Goal: Answer question/provide support: Share knowledge or assist other users

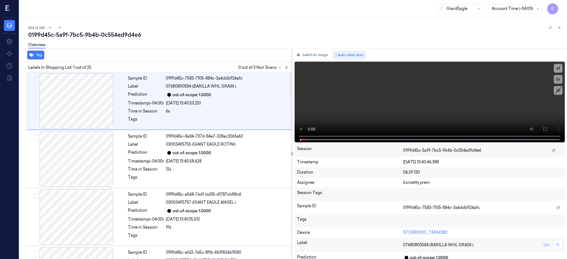
click at [288, 66] on icon at bounding box center [287, 68] width 4 height 4
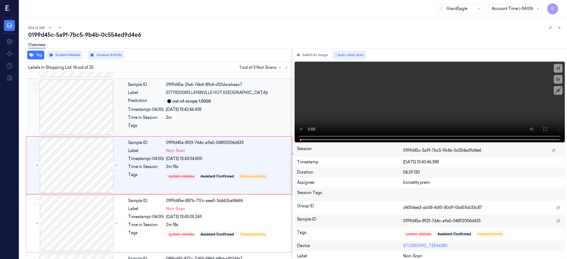
click at [105, 109] on div at bounding box center [76, 107] width 99 height 55
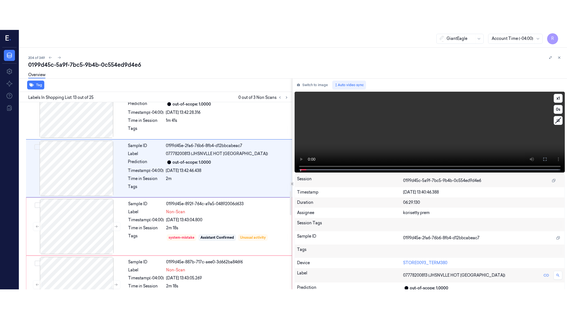
scroll to position [633, 0]
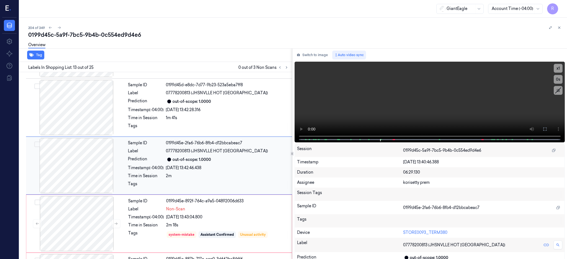
click at [69, 174] on div at bounding box center [76, 165] width 99 height 55
click at [547, 130] on icon at bounding box center [545, 129] width 4 height 4
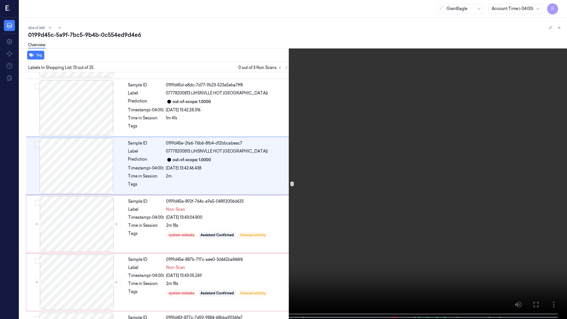
click at [371, 142] on video at bounding box center [283, 160] width 567 height 320
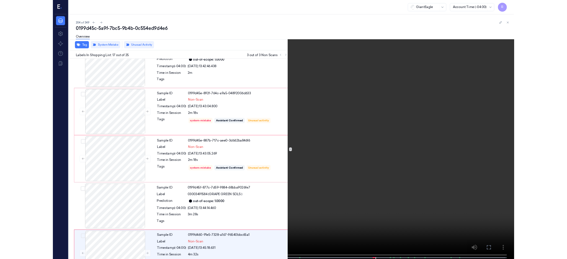
scroll to position [836, 0]
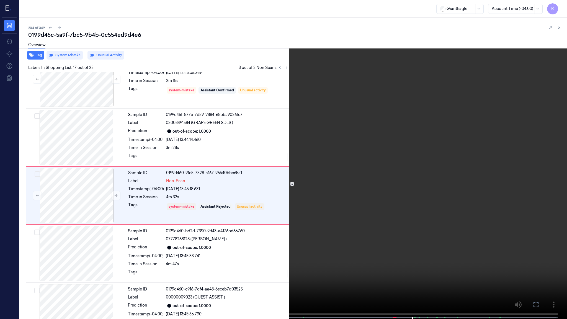
click at [448, 110] on video at bounding box center [283, 160] width 567 height 320
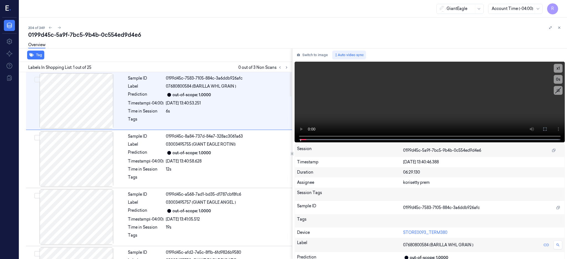
click at [288, 68] on icon at bounding box center [287, 68] width 4 height 4
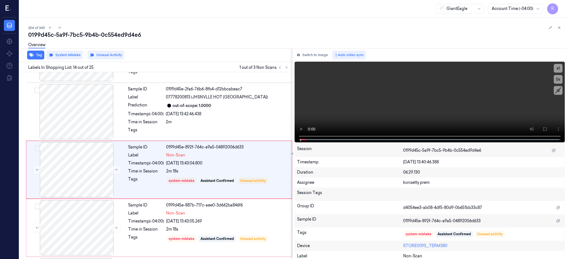
scroll to position [691, 0]
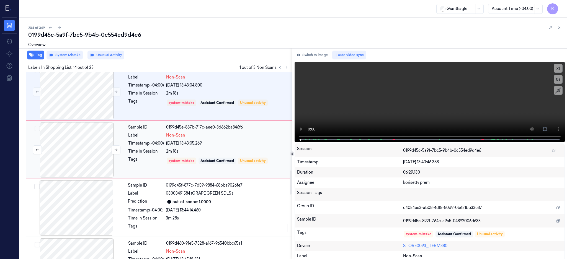
click at [76, 149] on div at bounding box center [76, 149] width 99 height 55
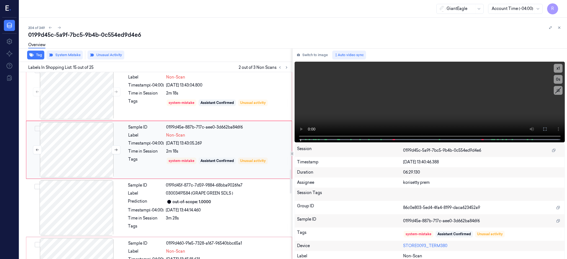
scroll to position [749, 0]
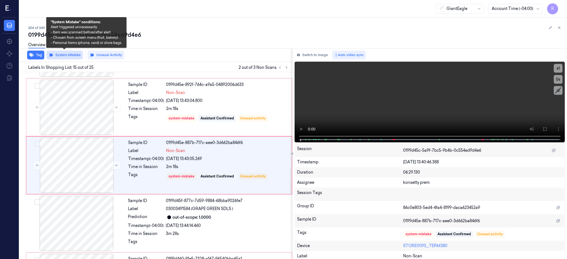
click at [61, 55] on button "System Mistake" at bounding box center [65, 55] width 36 height 9
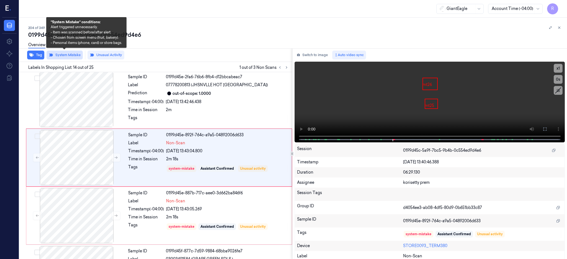
scroll to position [691, 0]
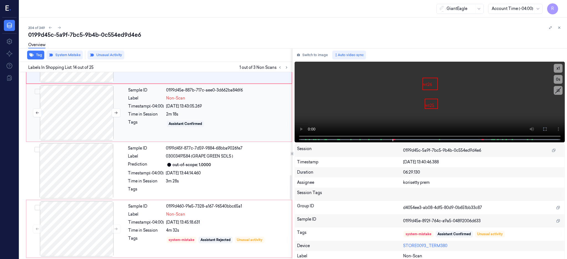
click at [96, 128] on div at bounding box center [76, 112] width 99 height 55
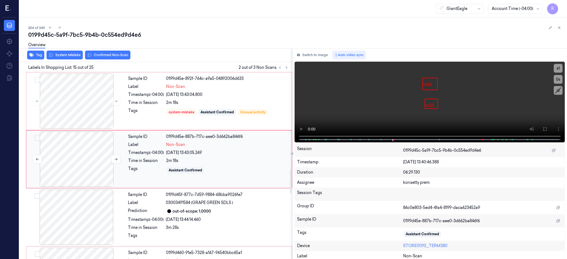
scroll to position [749, 0]
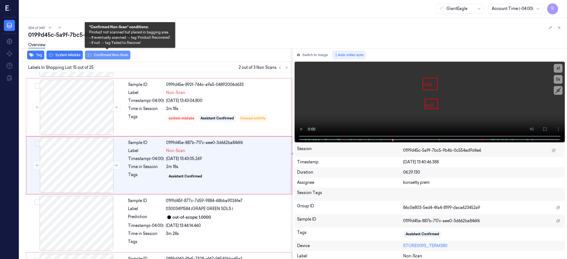
click at [100, 55] on button "Confirmed Non-Scan" at bounding box center [107, 55] width 45 height 9
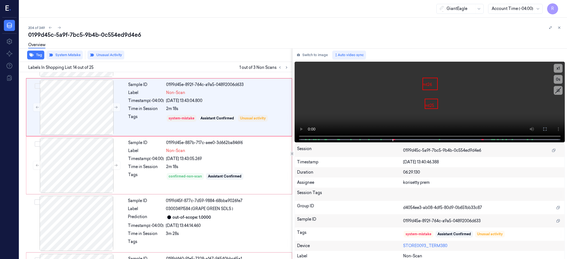
scroll to position [691, 0]
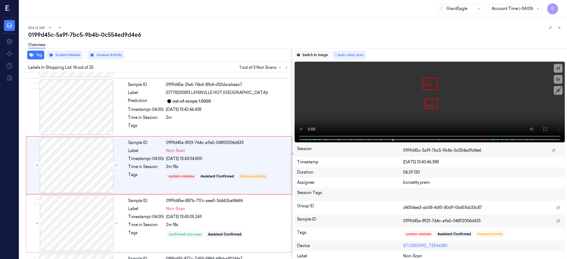
click at [323, 55] on button "Switch to image" at bounding box center [312, 55] width 35 height 9
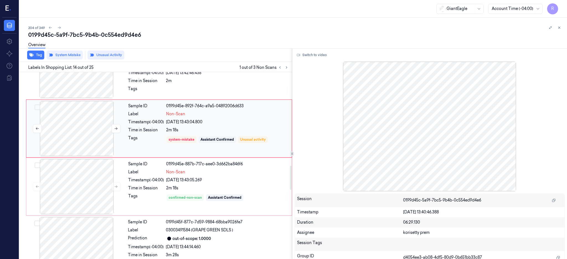
click at [65, 125] on div at bounding box center [76, 128] width 99 height 55
click at [102, 189] on div at bounding box center [76, 186] width 99 height 55
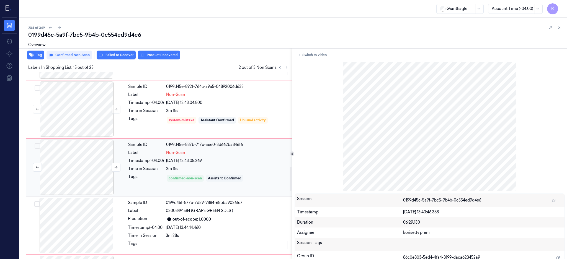
scroll to position [749, 0]
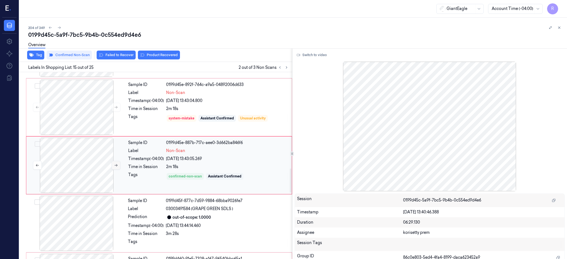
click at [118, 164] on button at bounding box center [116, 165] width 9 height 9
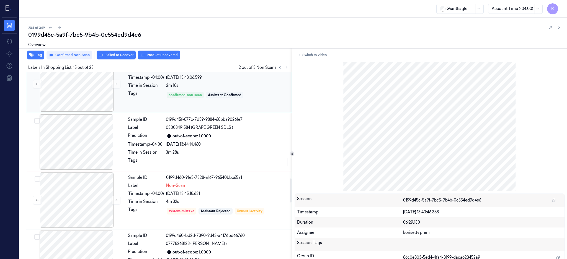
scroll to position [823, 0]
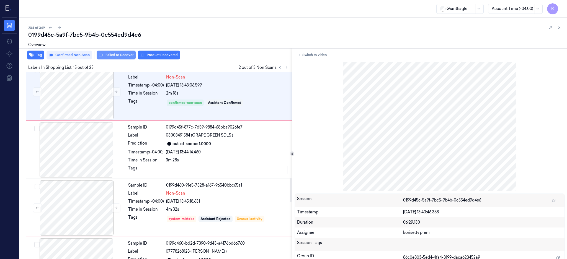
click at [116, 58] on button "Failed to Recover" at bounding box center [116, 55] width 39 height 9
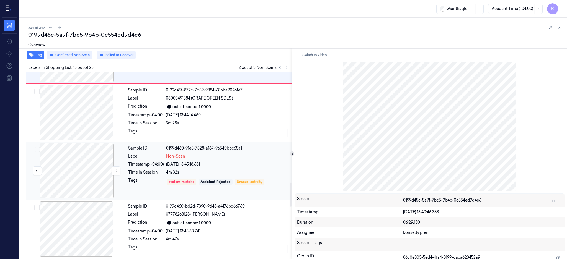
click at [83, 173] on div at bounding box center [76, 170] width 99 height 55
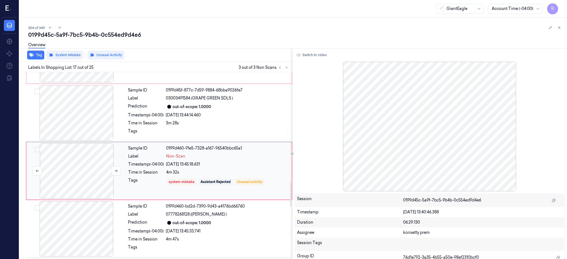
scroll to position [866, 0]
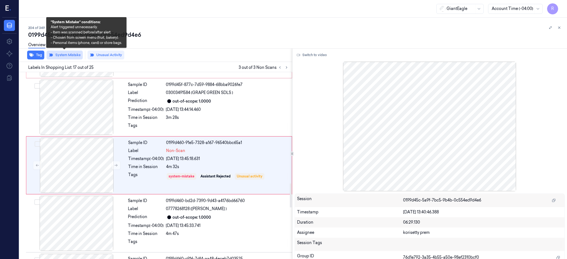
click at [59, 56] on button "System Mistake" at bounding box center [65, 55] width 36 height 9
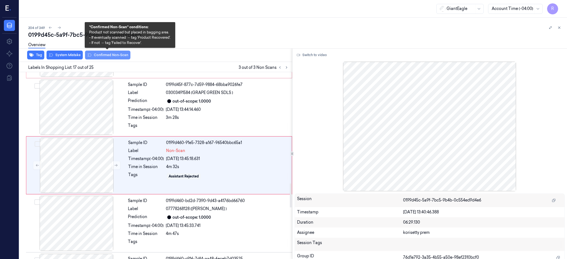
click at [111, 54] on button "Confirmed Non-Scan" at bounding box center [107, 55] width 45 height 9
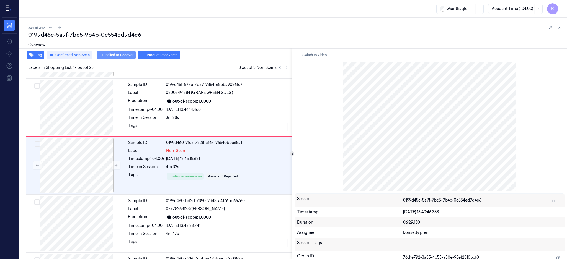
click at [121, 53] on button "Failed to Recover" at bounding box center [116, 55] width 39 height 9
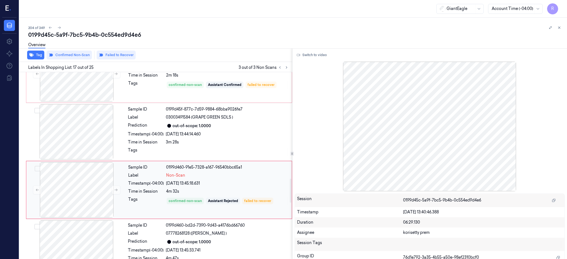
scroll to position [829, 0]
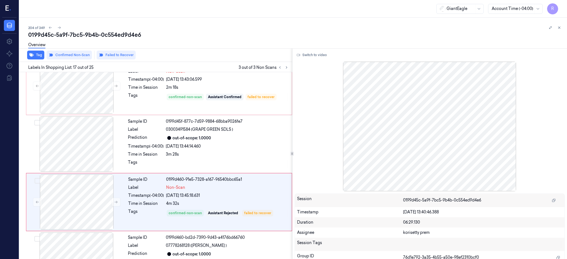
click at [110, 37] on div "0199d45c-5a9f-7bc5-9b4b-0c554ed9d4e6" at bounding box center [295, 35] width 534 height 8
copy div "0c554ed9d4e6"
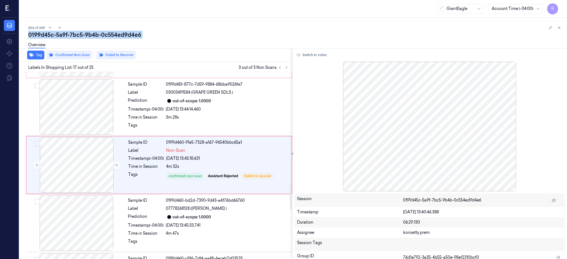
scroll to position [866, 0]
